Goal: Find specific page/section: Find specific page/section

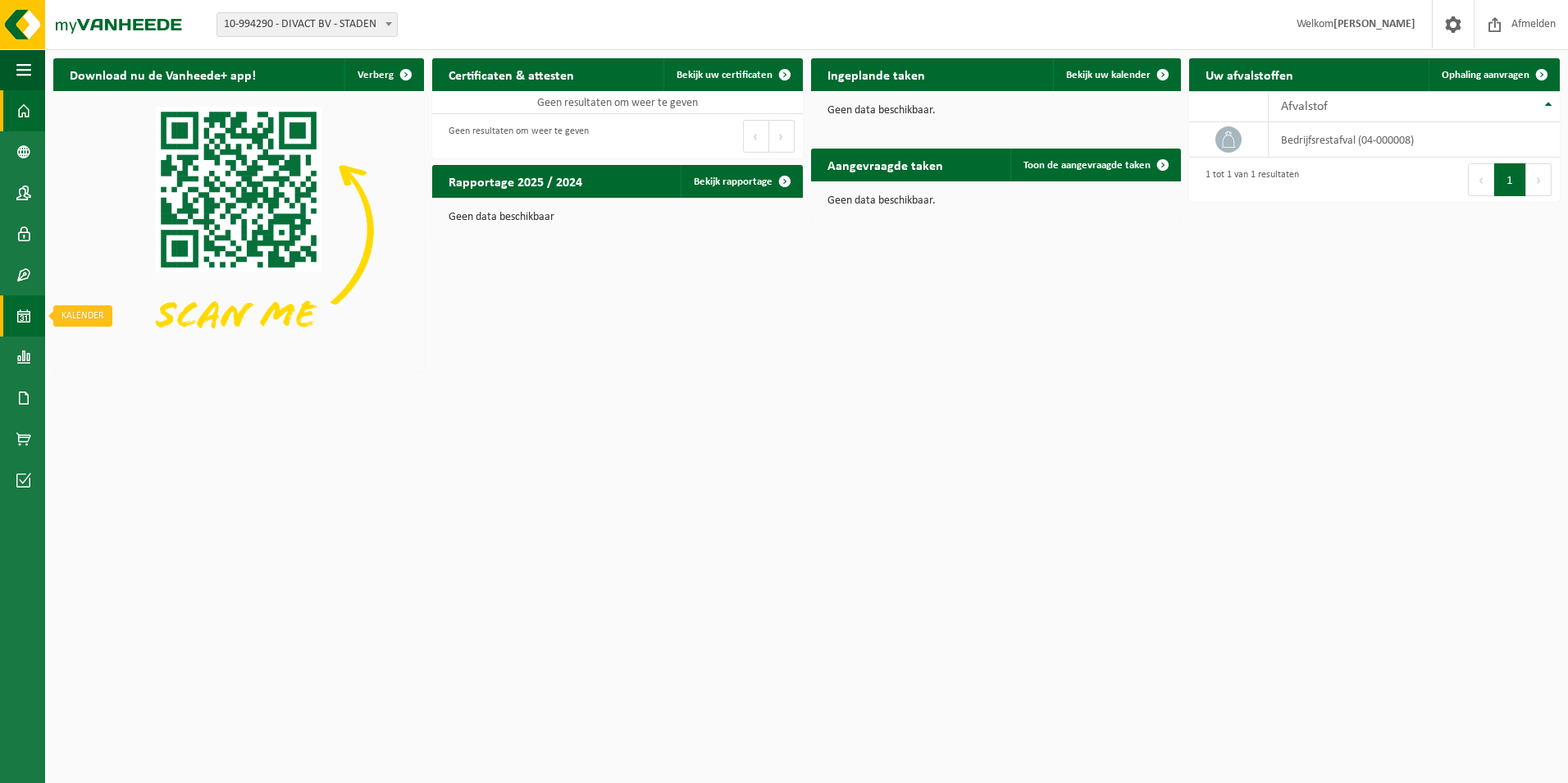
click at [22, 319] on span at bounding box center [24, 316] width 15 height 41
